Goal: Task Accomplishment & Management: Manage account settings

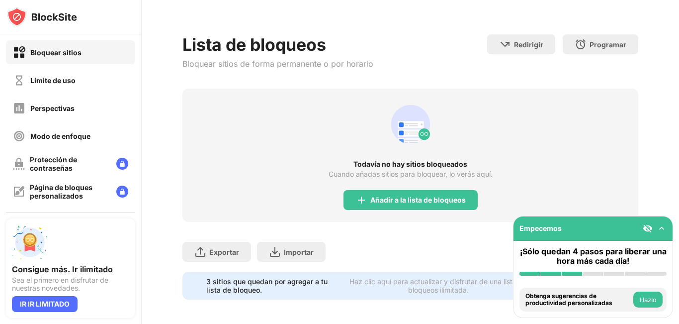
scroll to position [51, 0]
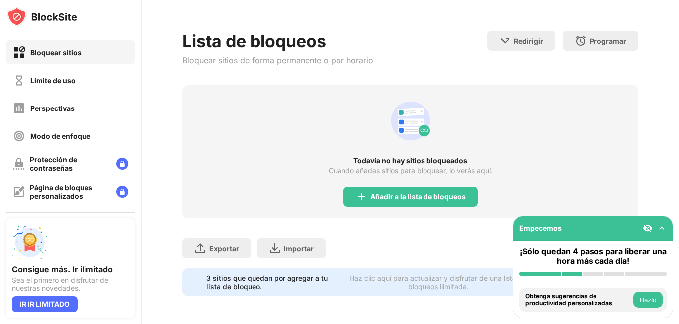
click at [665, 229] on img at bounding box center [662, 228] width 10 height 10
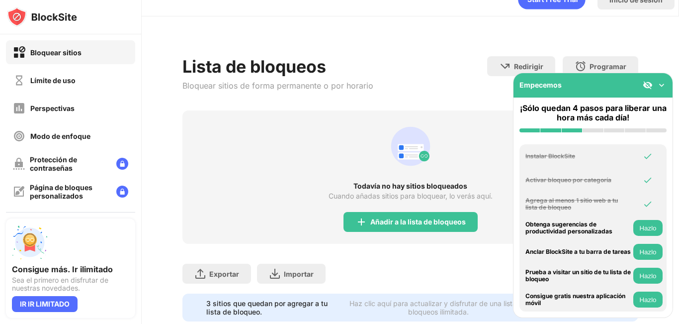
scroll to position [0, 0]
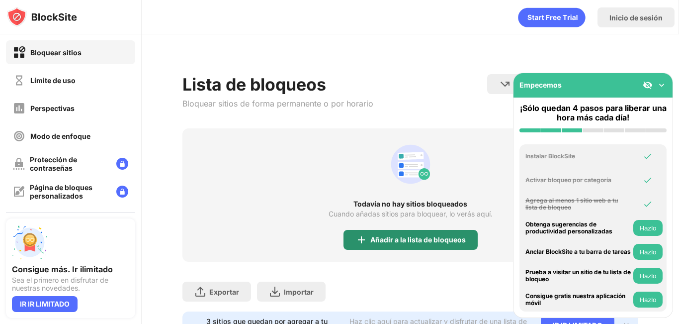
click at [377, 241] on font "Añadir a la lista de bloqueos" at bounding box center [418, 239] width 95 height 8
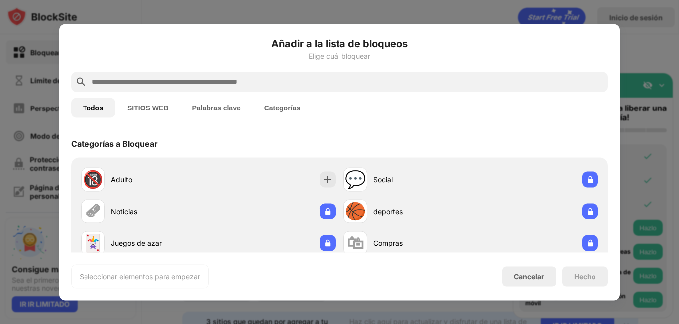
click at [220, 77] on input "text" at bounding box center [347, 82] width 513 height 12
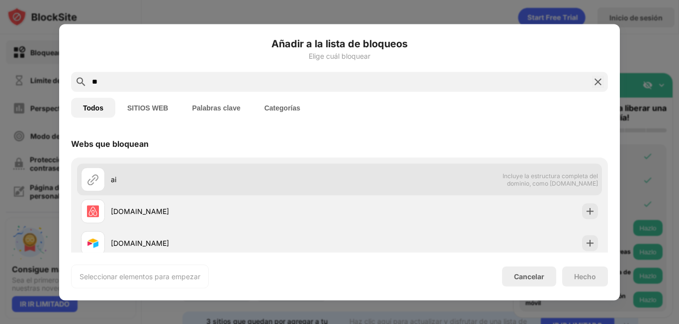
type input "**"
click at [217, 192] on div "ai Incluye la estructura completa del dominio, como [DOMAIN_NAME]" at bounding box center [339, 179] width 525 height 32
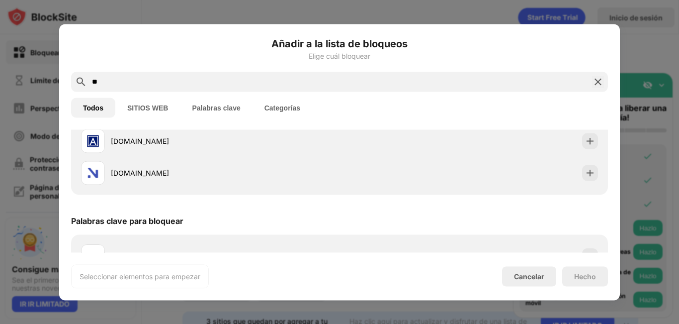
scroll to position [191, 0]
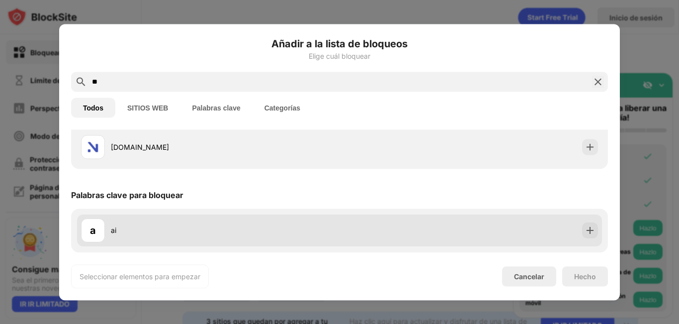
click at [152, 225] on div "ai" at bounding box center [225, 230] width 229 height 10
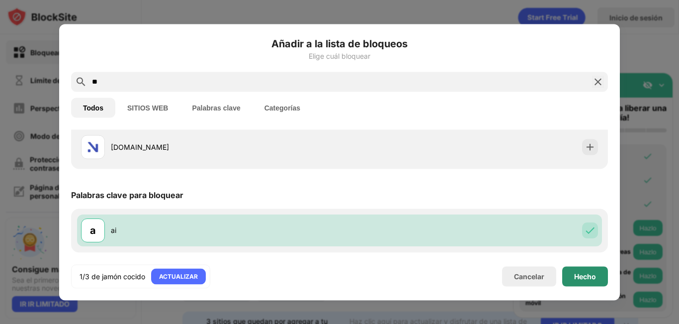
click at [586, 274] on font "Hecho" at bounding box center [585, 276] width 22 height 8
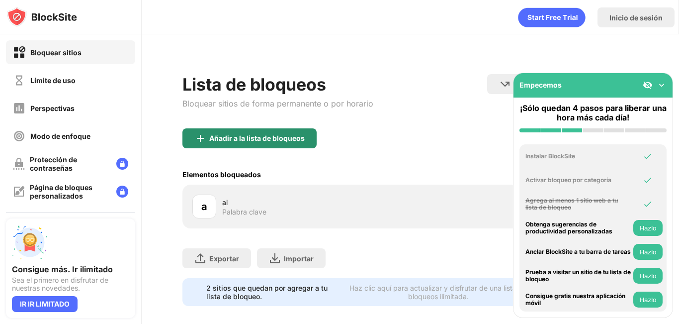
click at [238, 134] on font "Añadir a la lista de bloqueos" at bounding box center [256, 138] width 95 height 8
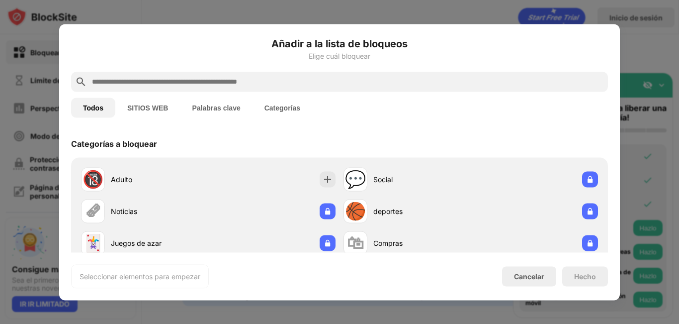
click at [265, 82] on input "text" at bounding box center [347, 82] width 513 height 12
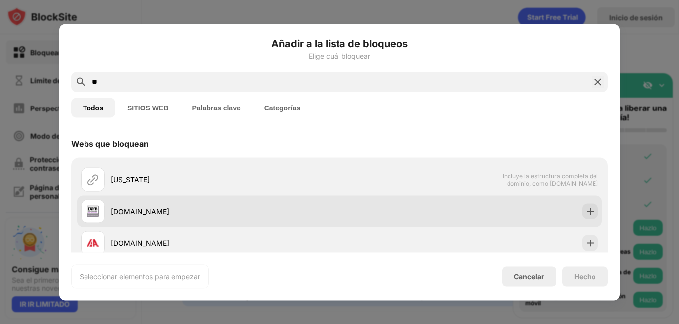
type input "**"
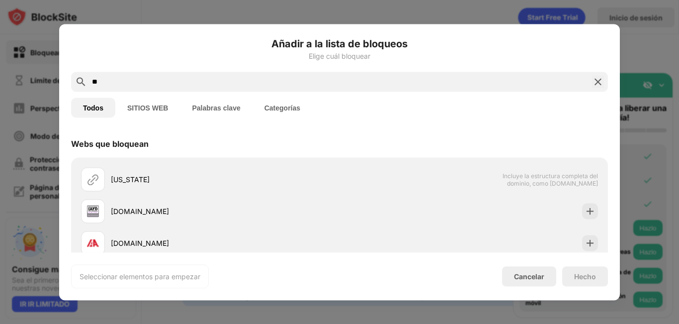
drag, startPoint x: 121, startPoint y: 79, endPoint x: 74, endPoint y: 80, distance: 47.3
click at [74, 80] on div "**" at bounding box center [339, 82] width 537 height 20
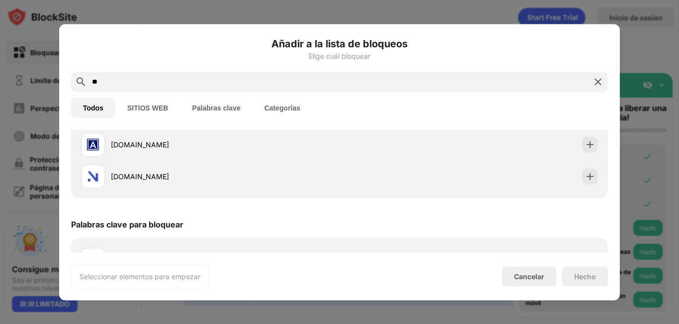
scroll to position [191, 0]
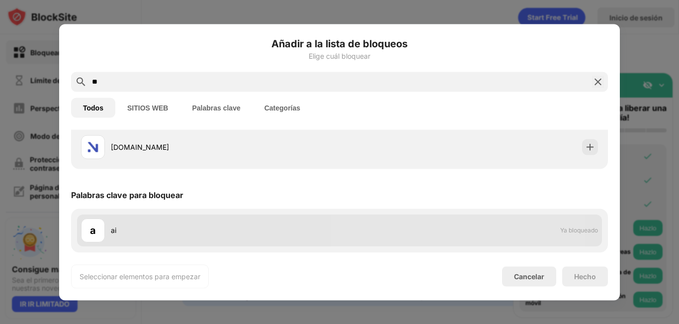
type input "**"
click at [179, 232] on div "ai" at bounding box center [225, 230] width 229 height 10
click at [425, 227] on div "a ai Ya bloqueado" at bounding box center [339, 230] width 525 height 32
click at [106, 229] on div "a ai" at bounding box center [210, 230] width 259 height 24
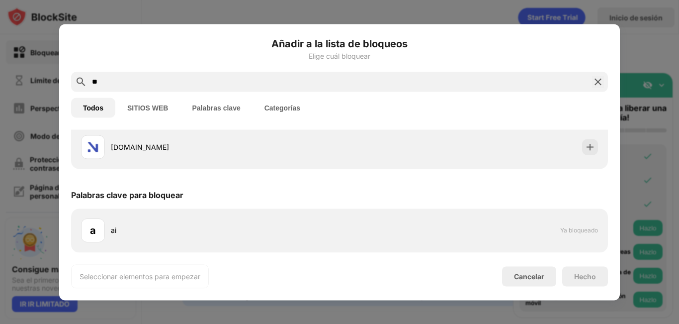
click at [598, 78] on img at bounding box center [598, 82] width 12 height 12
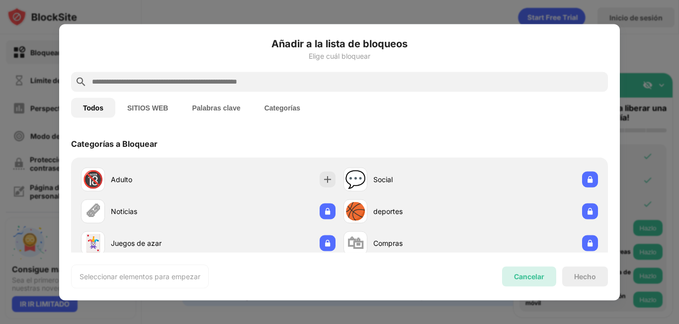
click at [531, 274] on font "Cancelar" at bounding box center [529, 276] width 30 height 8
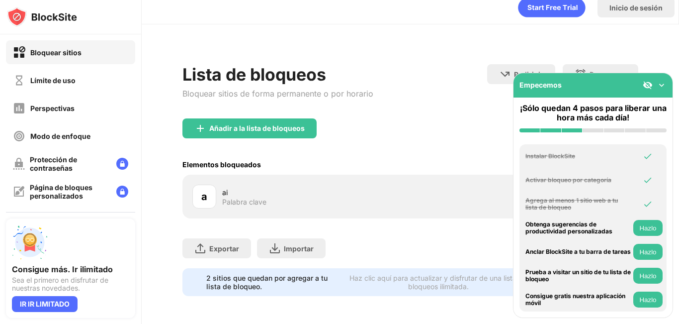
scroll to position [17, 0]
click at [661, 81] on img at bounding box center [662, 85] width 10 height 10
